Goal: Transaction & Acquisition: Purchase product/service

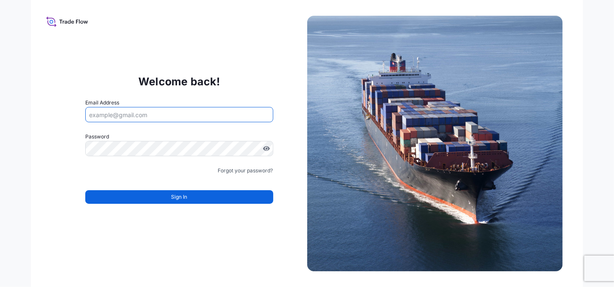
type input "[PERSON_NAME][EMAIL_ADDRESS][PERSON_NAME][DOMAIN_NAME]"
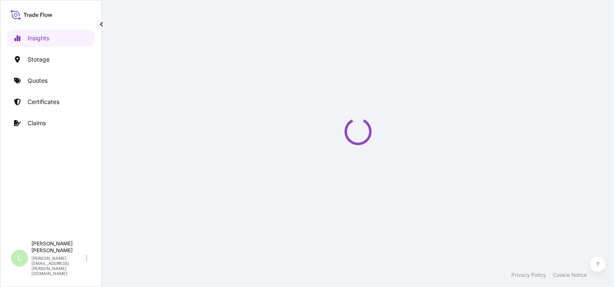
select select "2025"
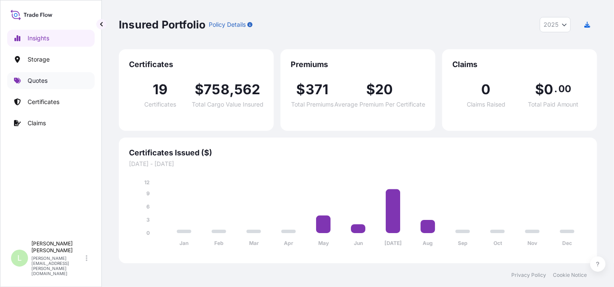
click at [63, 82] on link "Quotes" at bounding box center [50, 80] width 87 height 17
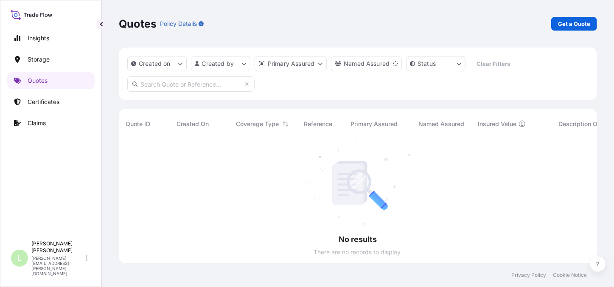
scroll to position [148, 472]
click at [66, 101] on link "Certificates" at bounding box center [50, 101] width 87 height 17
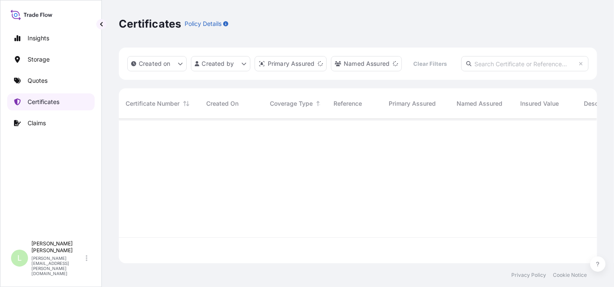
scroll to position [143, 472]
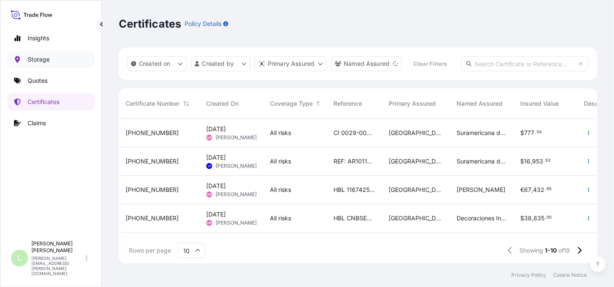
click at [38, 57] on p "Storage" at bounding box center [39, 59] width 22 height 8
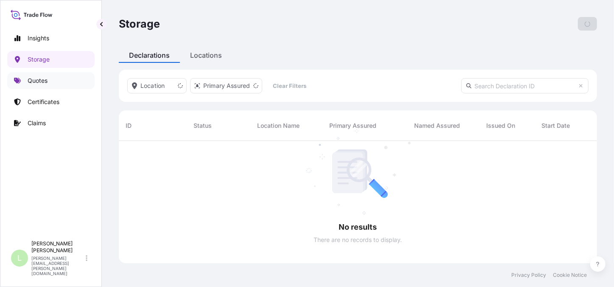
scroll to position [147, 472]
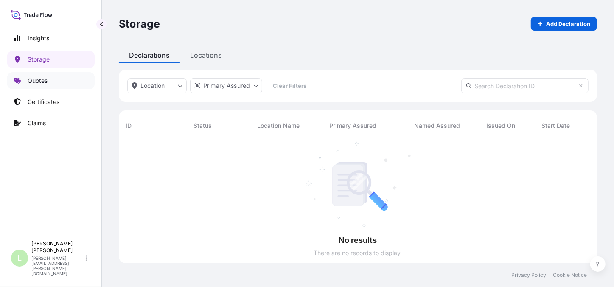
click at [58, 84] on link "Quotes" at bounding box center [50, 80] width 87 height 17
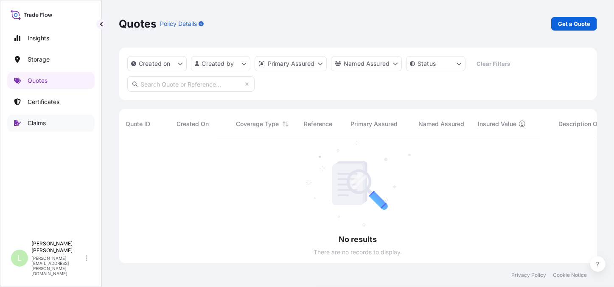
scroll to position [148, 472]
click at [564, 27] on p "Get a Quote" at bounding box center [574, 24] width 32 height 8
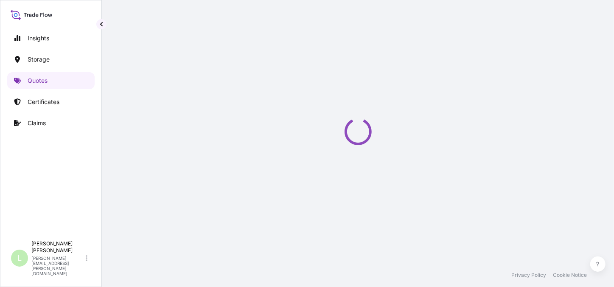
select select "Water"
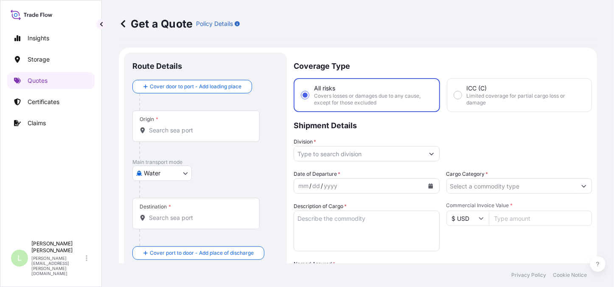
scroll to position [13, 0]
